Goal: Information Seeking & Learning: Learn about a topic

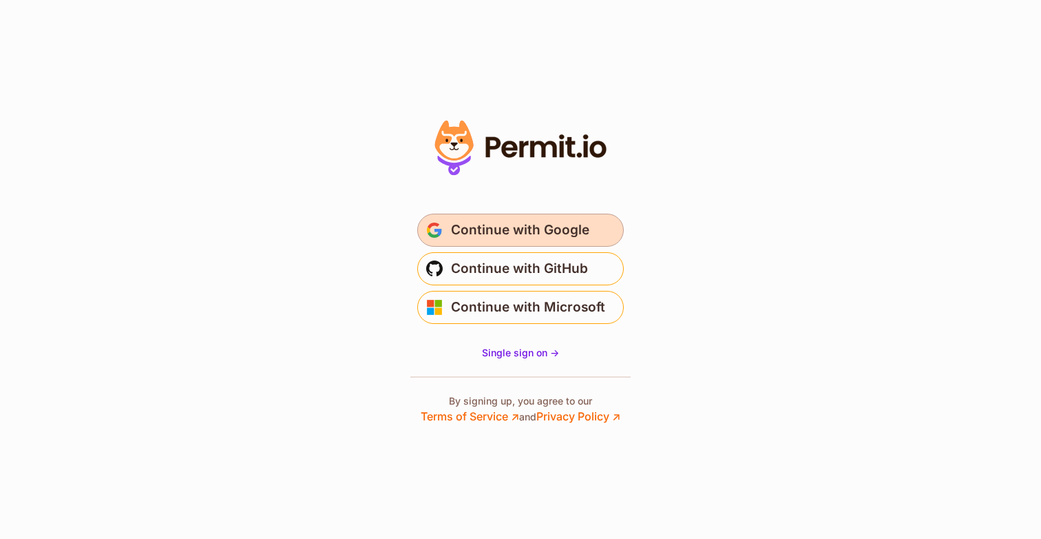
click at [519, 227] on span "Continue with Google" at bounding box center [520, 230] width 138 height 22
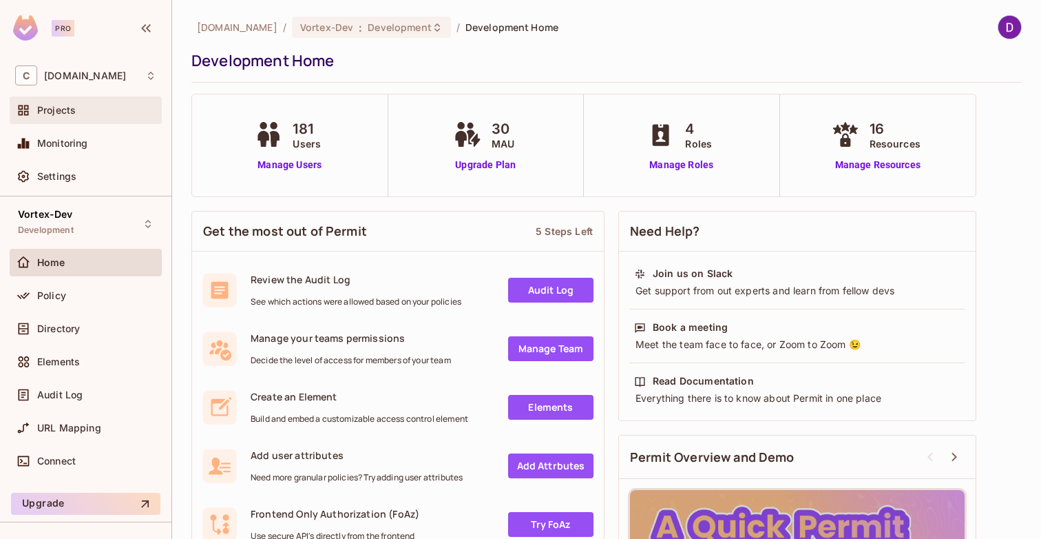
click at [70, 116] on div "Projects" at bounding box center [85, 110] width 141 height 17
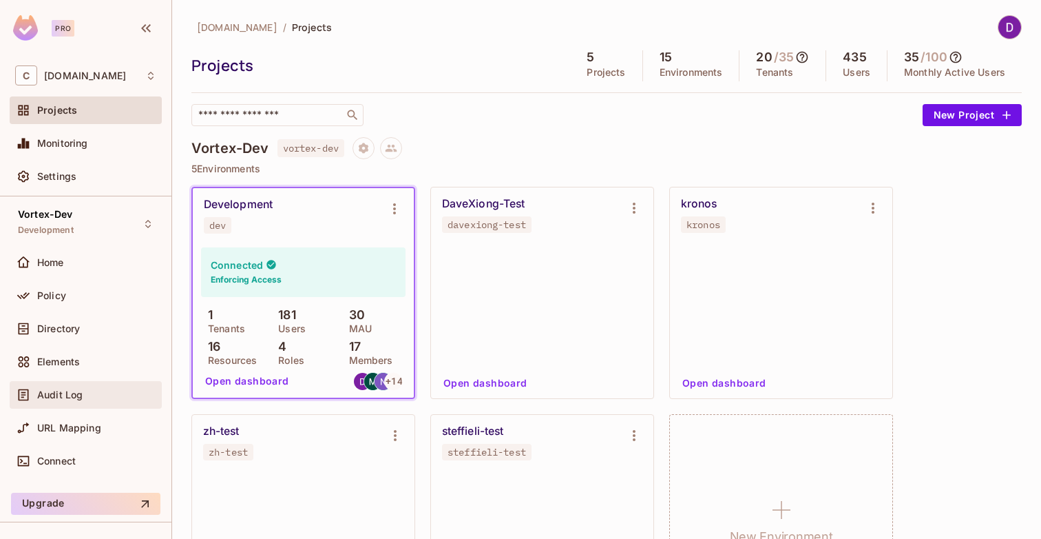
click at [65, 393] on span "Audit Log" at bounding box center [59, 394] width 45 height 11
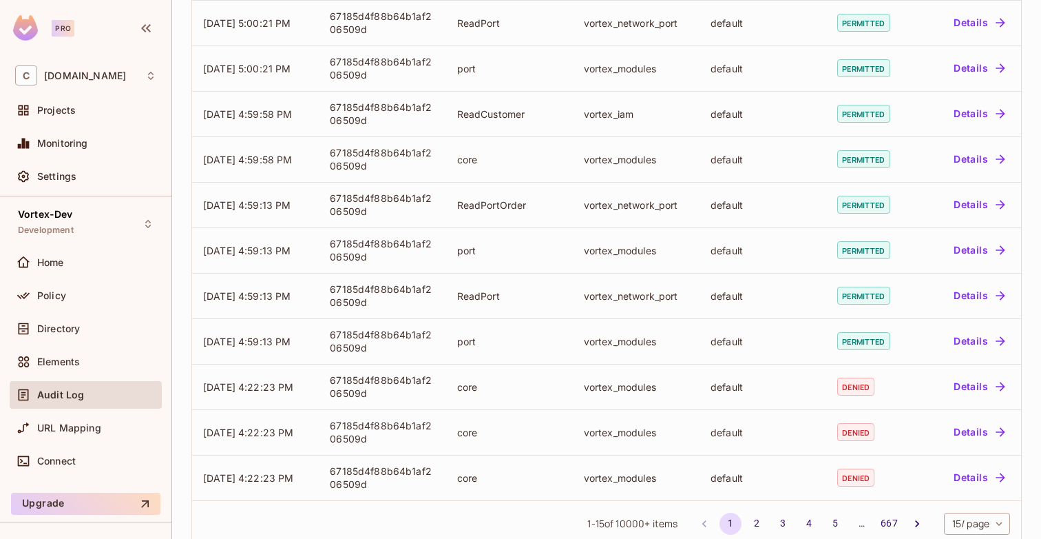
scroll to position [369, 0]
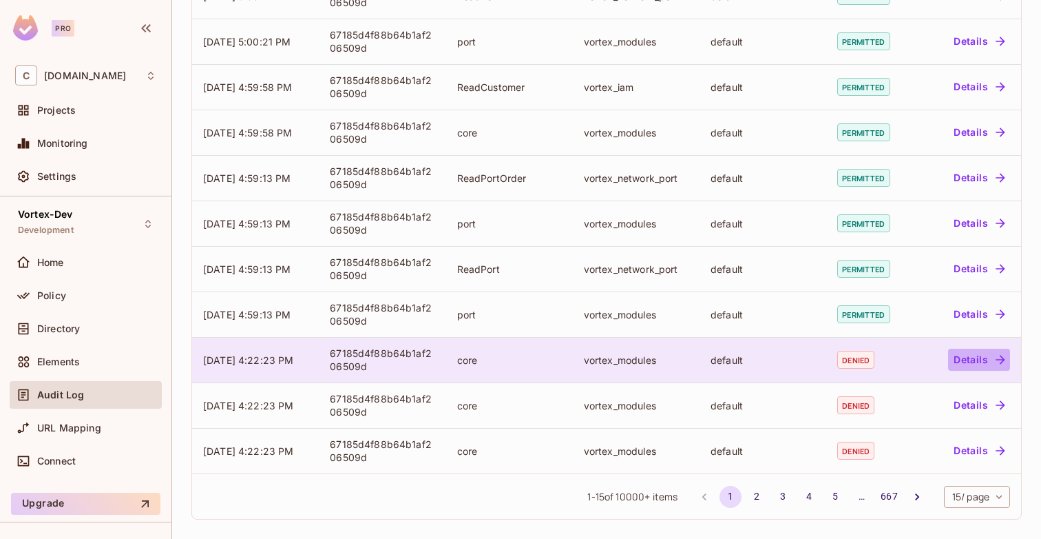
click at [974, 356] on button "Details" at bounding box center [979, 359] width 62 height 22
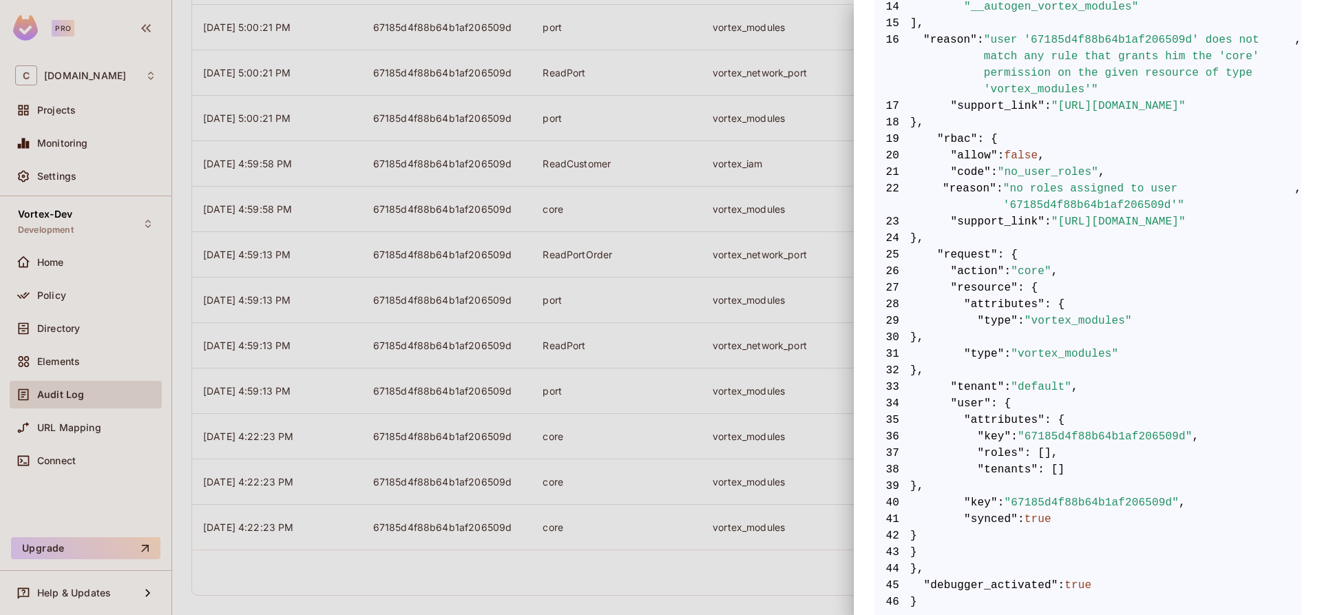
scroll to position [293, 0]
click at [650, 273] on div at bounding box center [661, 307] width 1322 height 615
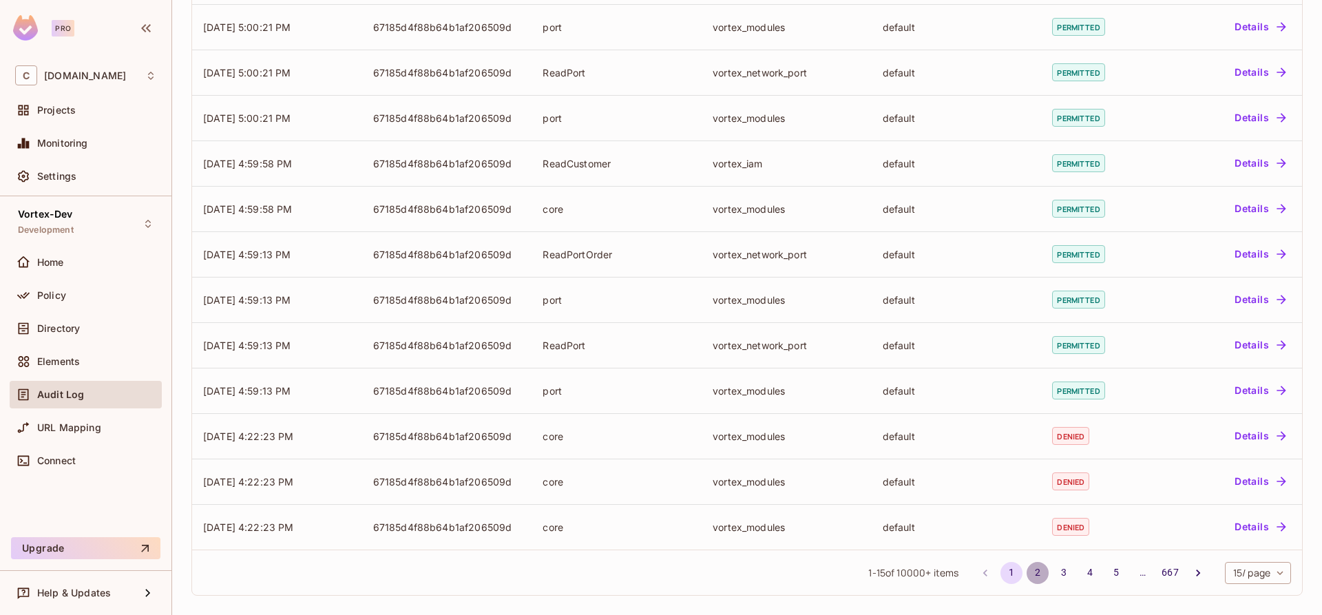
click at [1027, 538] on button "2" at bounding box center [1038, 573] width 22 height 22
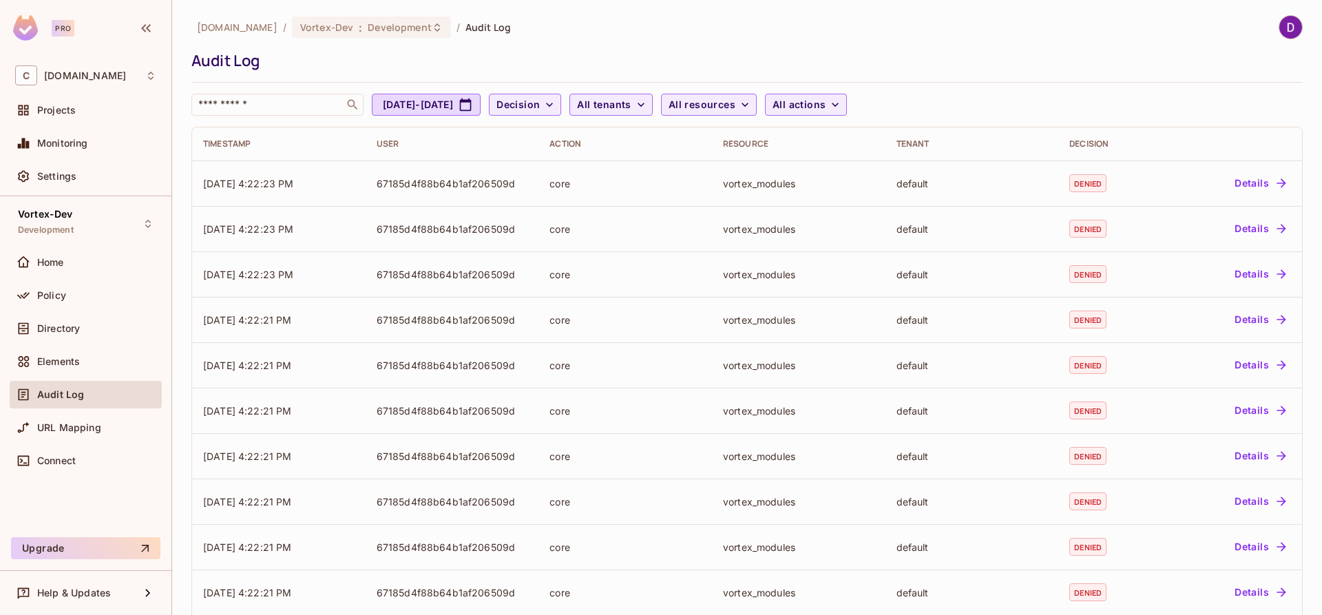
scroll to position [265, 0]
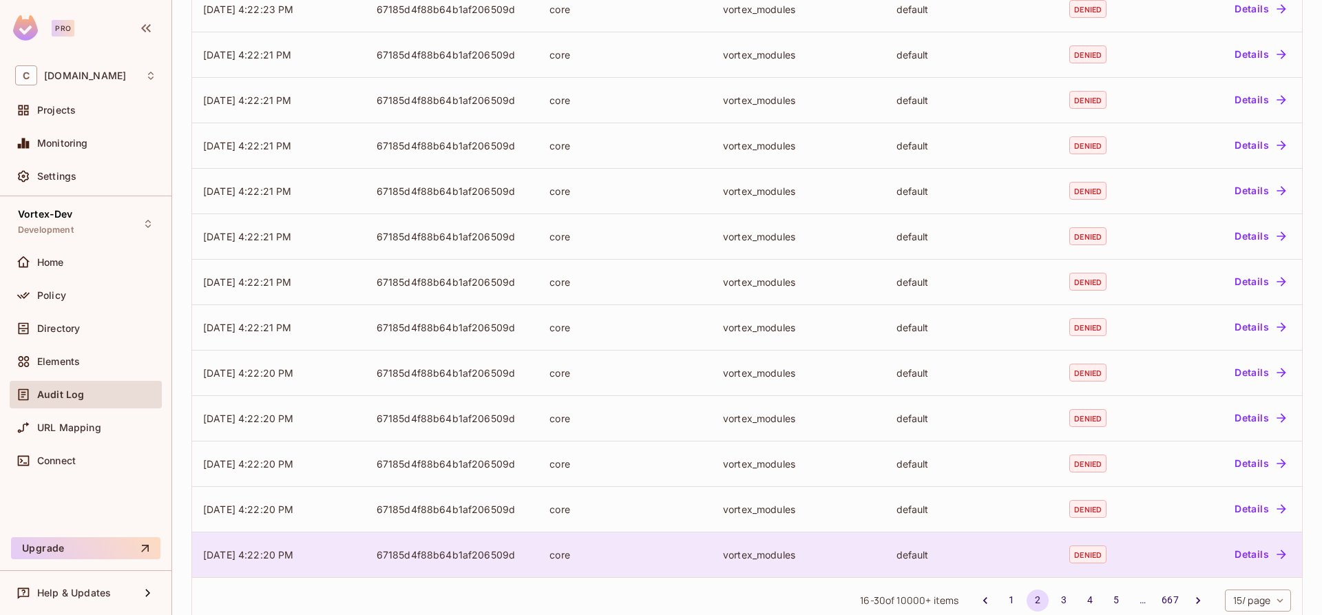
click at [527, 538] on td "67185d4f88b64b1af206509d" at bounding box center [453, 554] width 174 height 45
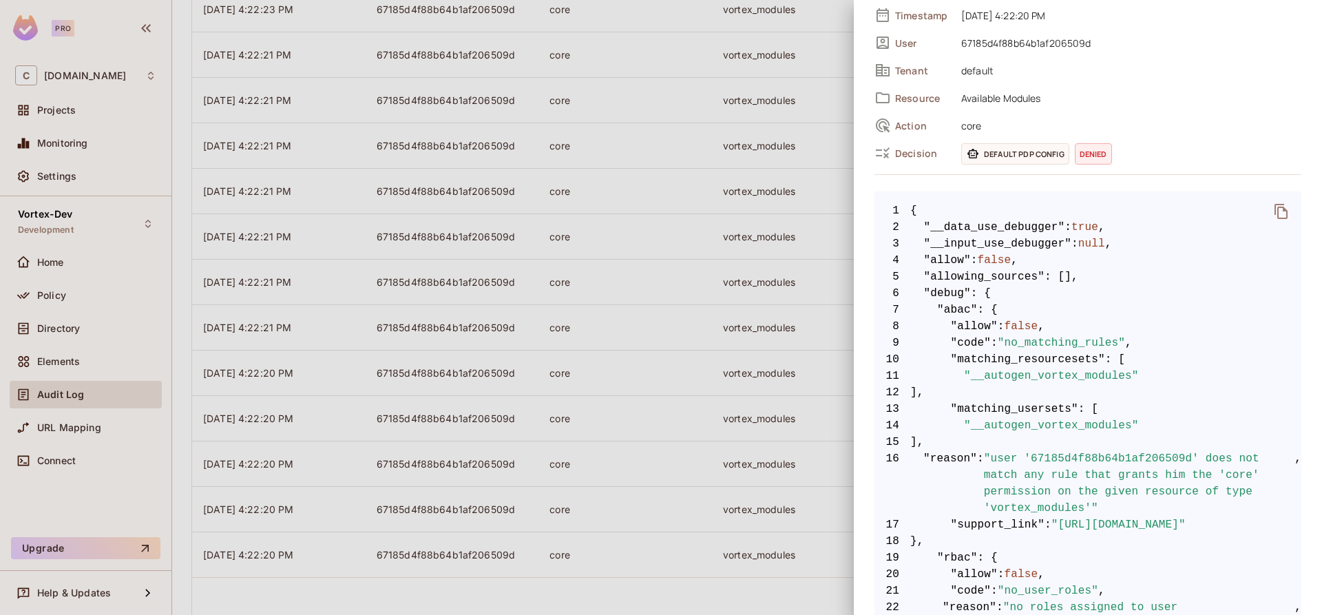
scroll to position [254, 0]
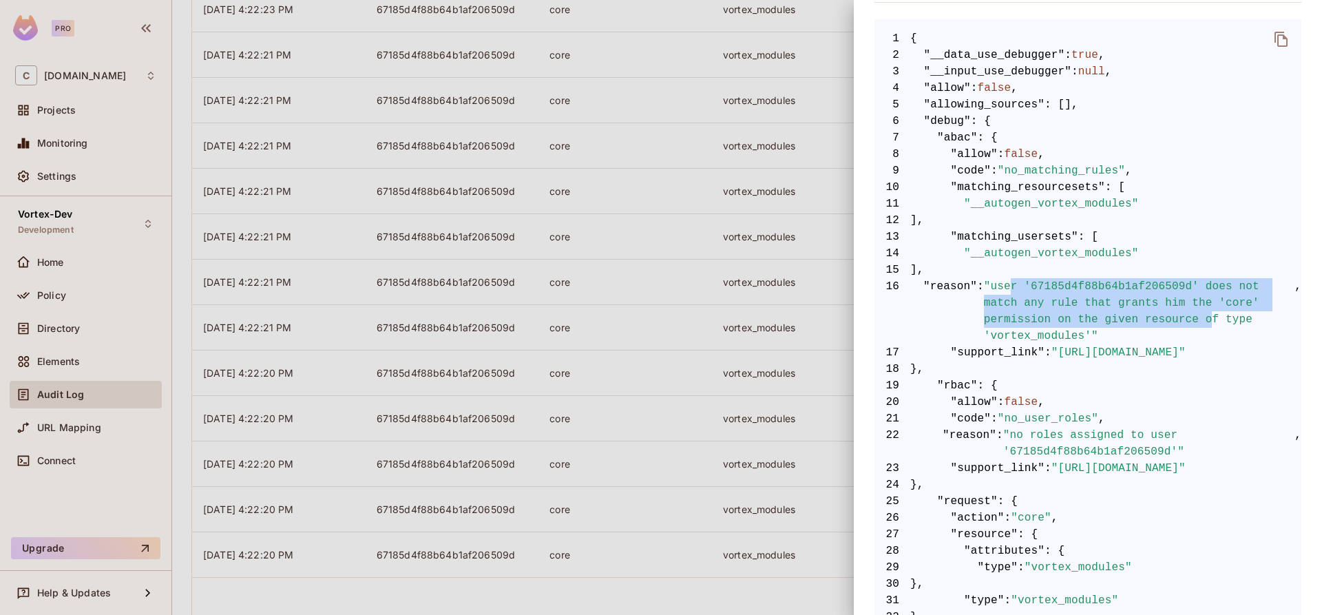
drag, startPoint x: 1012, startPoint y: 291, endPoint x: 1211, endPoint y: 324, distance: 201.0
click at [1041, 324] on span ""user '67185d4f88b64b1af206509d' does not match any rule that grants him the 'c…" at bounding box center [1139, 311] width 311 height 66
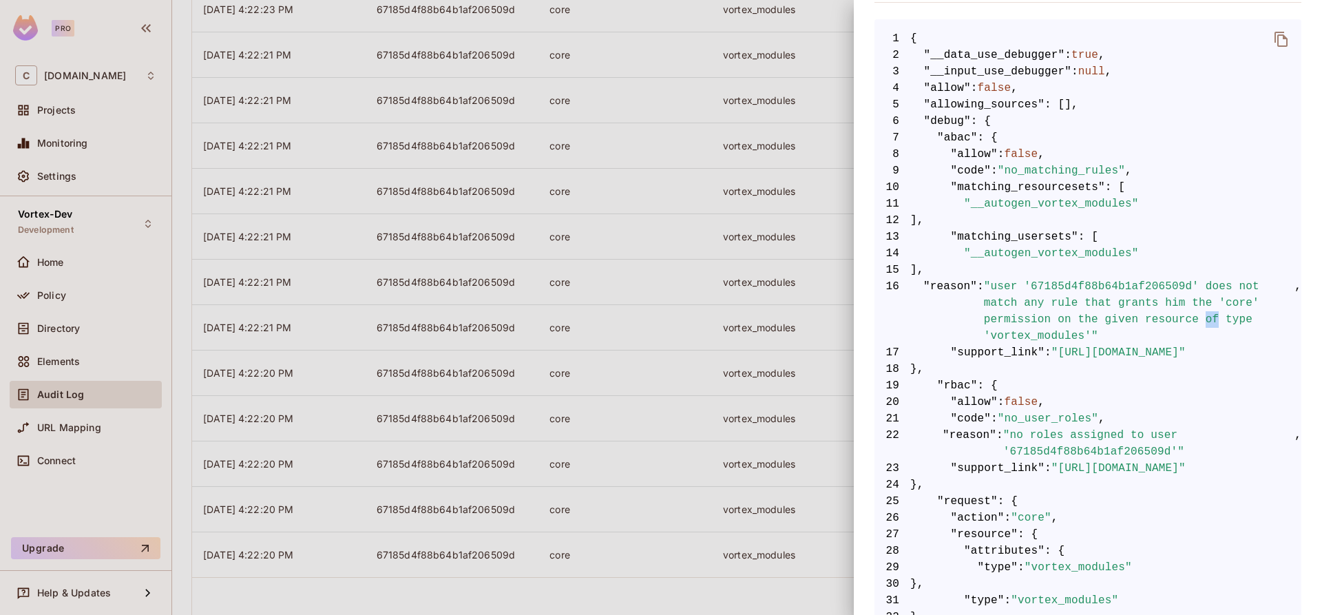
click at [1041, 324] on span ""user '67185d4f88b64b1af206509d' does not match any rule that grants him the 'c…" at bounding box center [1139, 311] width 311 height 66
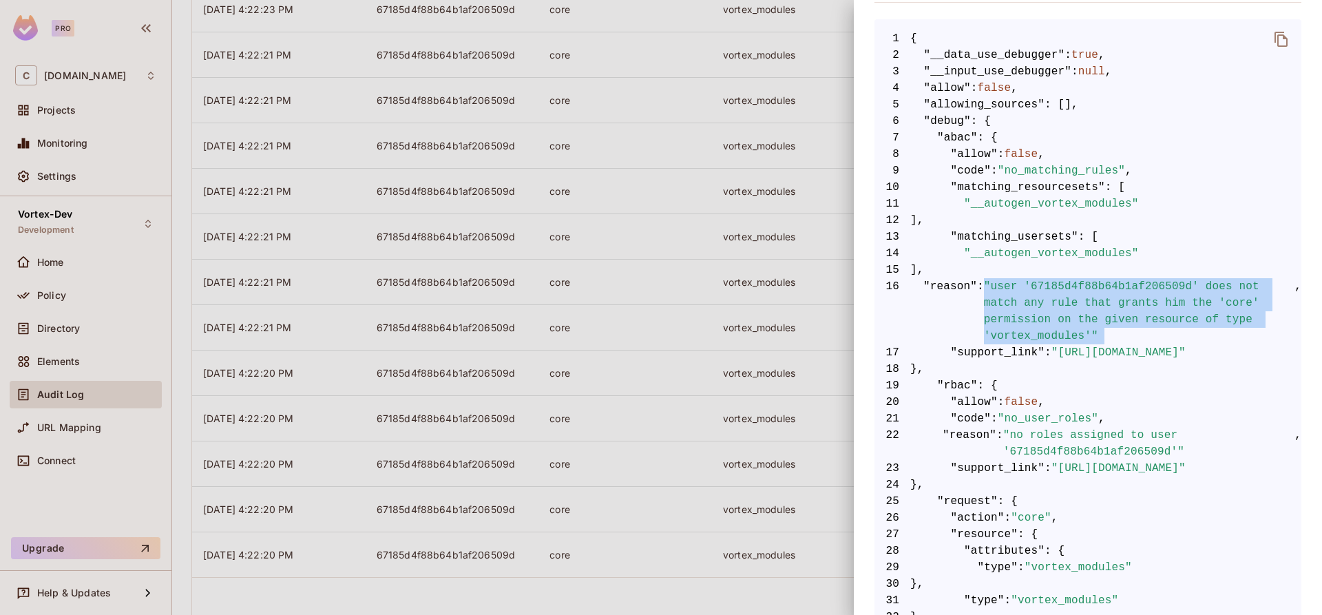
click at [1041, 324] on span ""user '67185d4f88b64b1af206509d' does not match any rule that grants him the 'c…" at bounding box center [1139, 311] width 311 height 66
click at [1041, 322] on span ""user '67185d4f88b64b1af206509d' does not match any rule that grants him the 'c…" at bounding box center [1139, 311] width 311 height 66
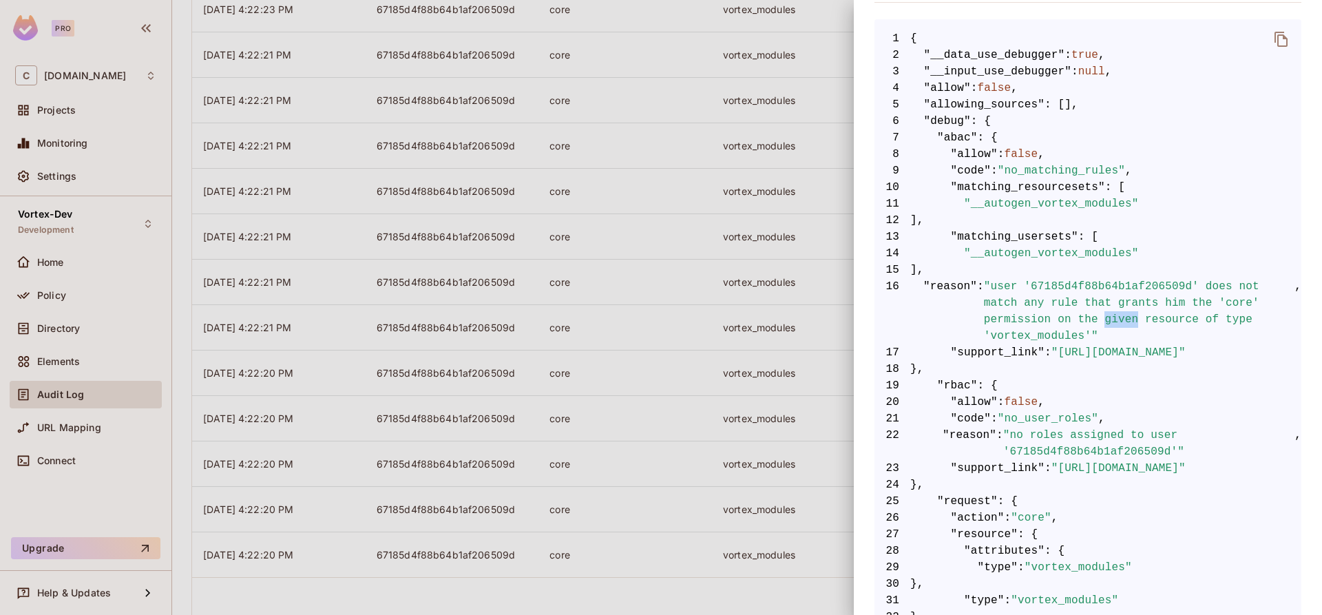
click at [1041, 322] on span ""user '67185d4f88b64b1af206509d' does not match any rule that grants him the 'c…" at bounding box center [1139, 311] width 311 height 66
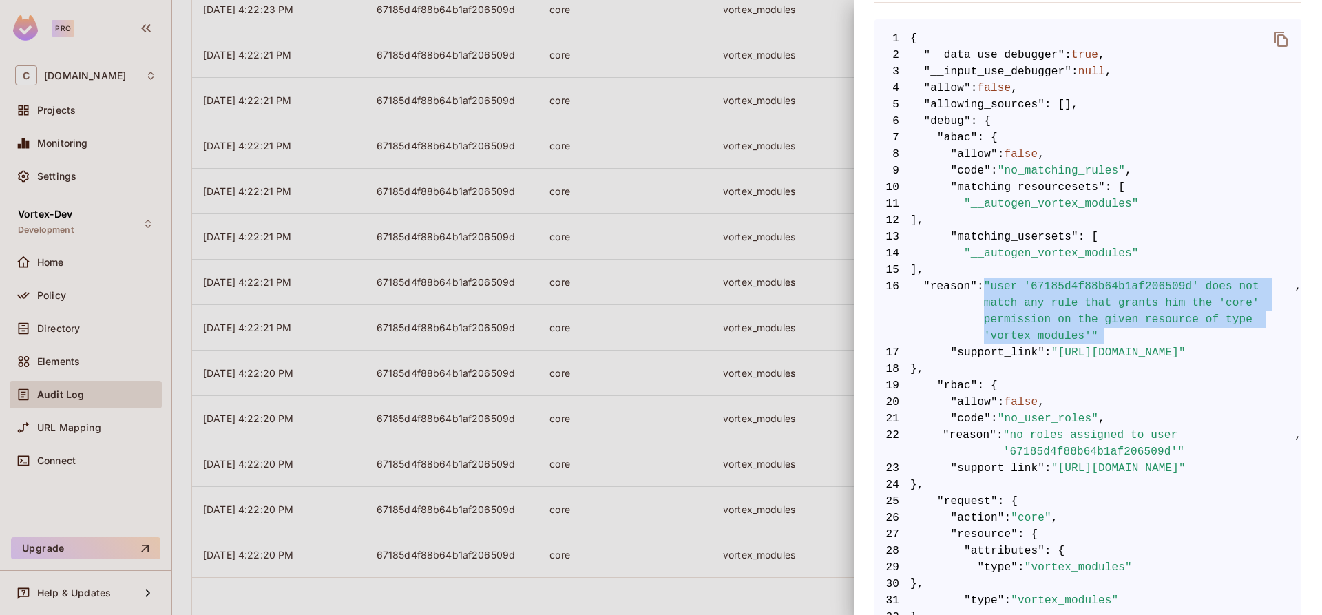
click at [1041, 322] on span ""user '67185d4f88b64b1af206509d' does not match any rule that grants him the 'c…" at bounding box center [1139, 311] width 311 height 66
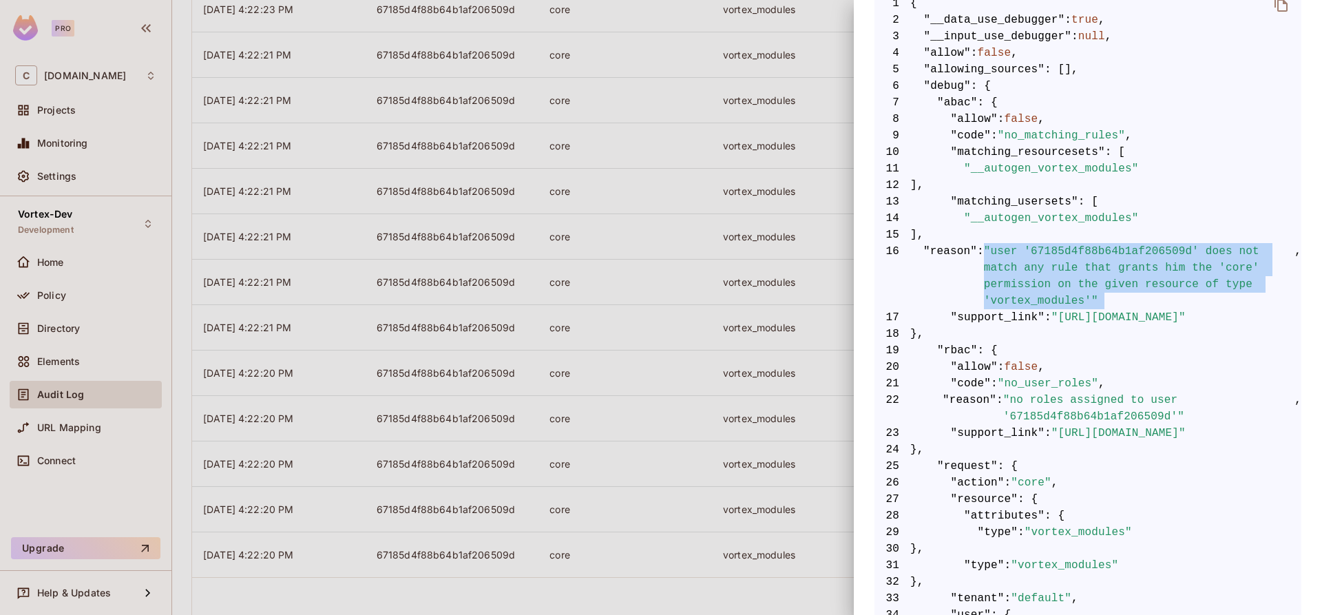
drag, startPoint x: 1023, startPoint y: 395, endPoint x: 1180, endPoint y: 436, distance: 163.0
click at [1041, 436] on code "1 { 2 "__data_use_debugger" : true , 3 "__input_use_debugger" : null , 4 "allow…" at bounding box center [1088, 408] width 427 height 826
click at [1041, 436] on span ""https://docs.permit.io/errors/no_user_roles"" at bounding box center [1119, 433] width 134 height 17
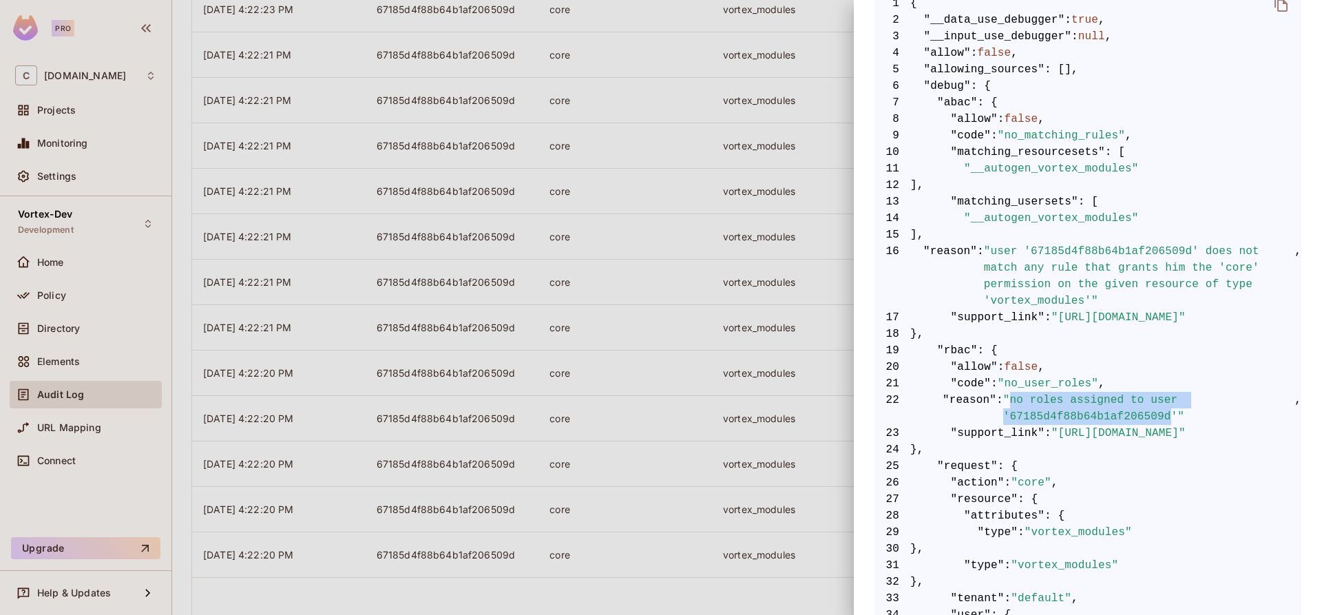
drag, startPoint x: 1014, startPoint y: 403, endPoint x: 1173, endPoint y: 412, distance: 159.4
click at [1041, 412] on span ""no roles assigned to user '67185d4f88b64b1af206509d'"" at bounding box center [1148, 408] width 291 height 33
click at [1041, 435] on span ""https://docs.permit.io/errors/no_user_roles"" at bounding box center [1119, 433] width 134 height 17
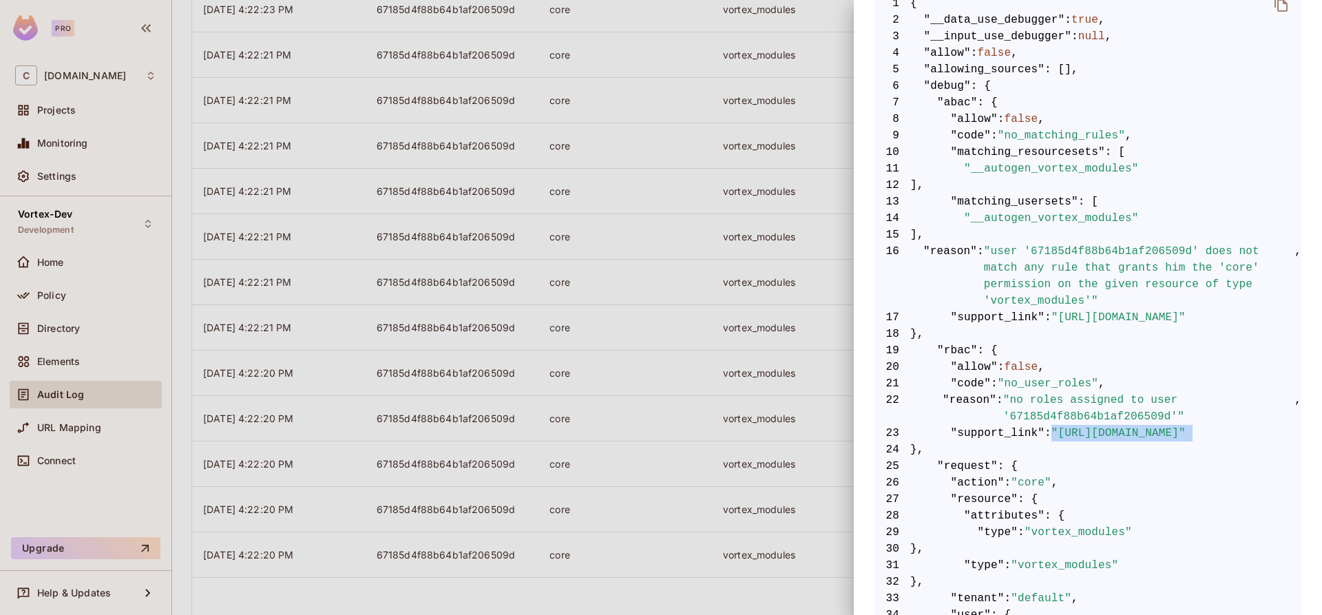
click at [1041, 435] on span ""https://docs.permit.io/errors/no_user_roles"" at bounding box center [1119, 433] width 134 height 17
click at [46, 299] on div at bounding box center [661, 307] width 1322 height 615
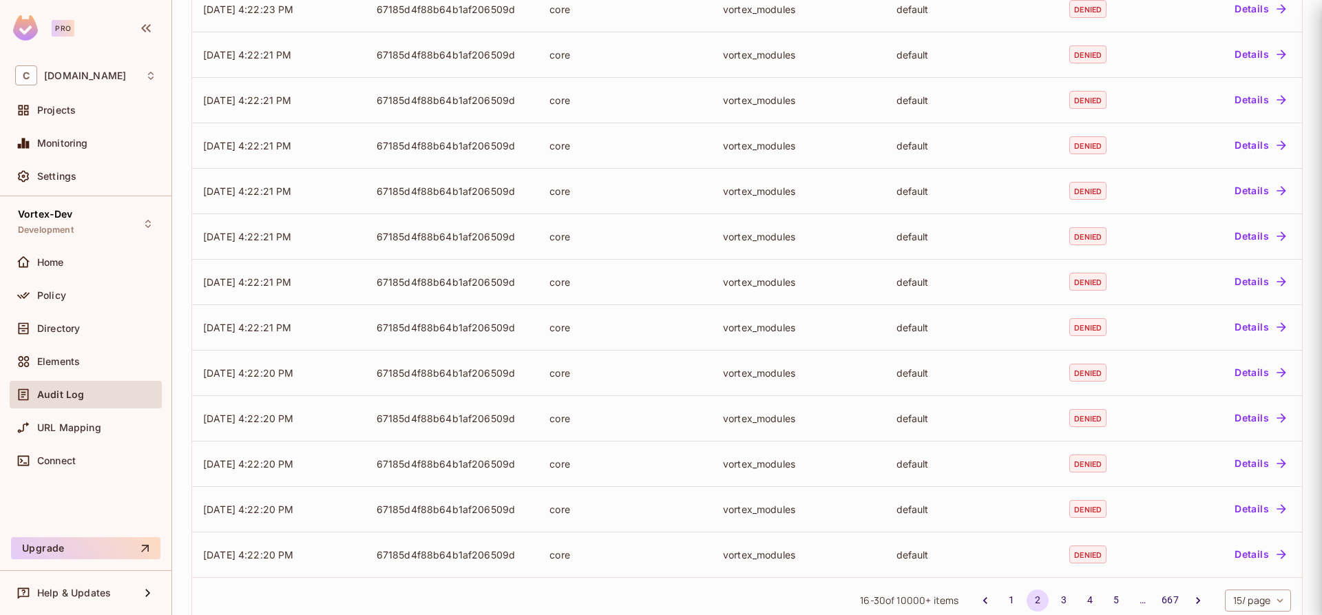
click at [47, 298] on div at bounding box center [661, 307] width 1322 height 615
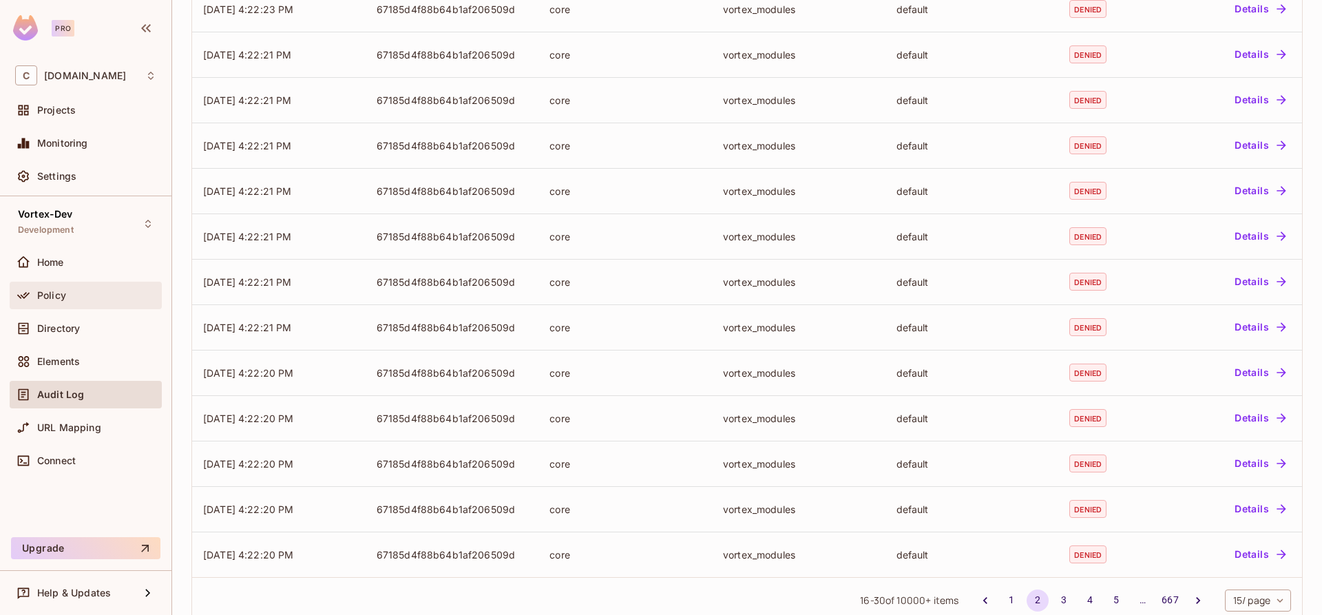
click at [63, 300] on span "Policy" at bounding box center [51, 295] width 29 height 11
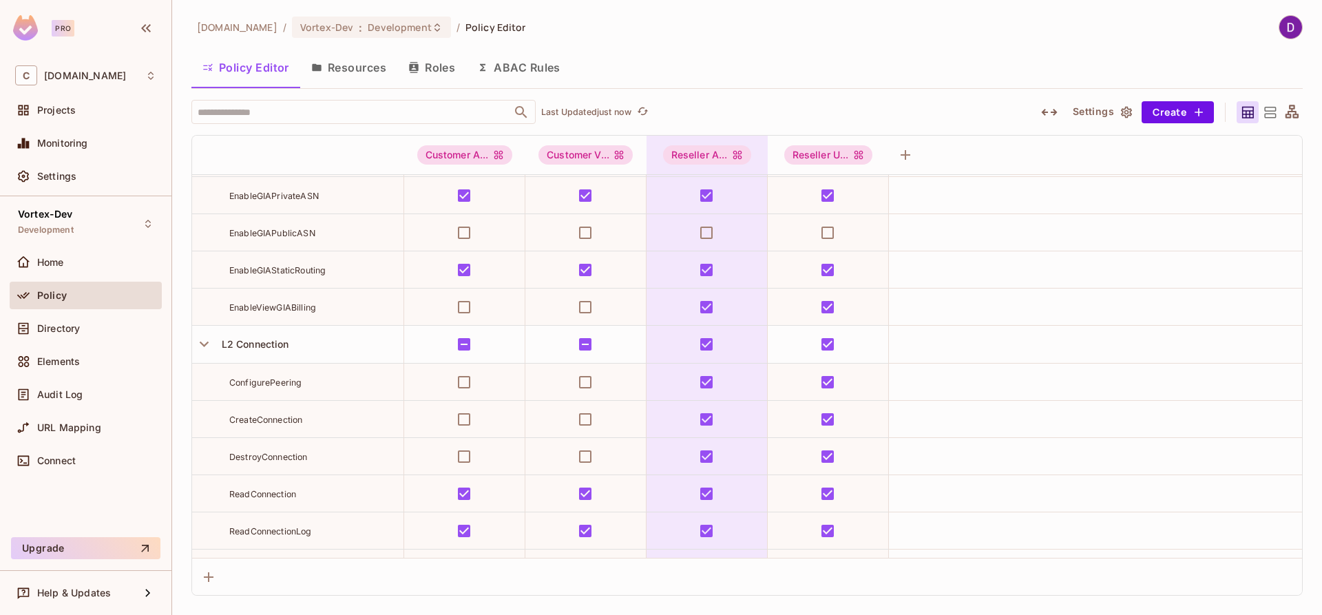
scroll to position [3942, 0]
